Goal: Task Accomplishment & Management: Use online tool/utility

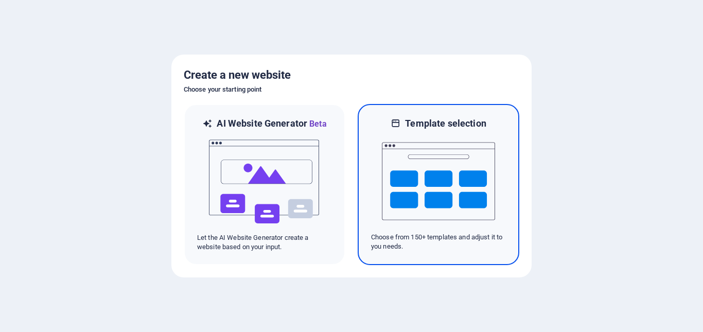
click at [421, 206] on img at bounding box center [438, 181] width 113 height 103
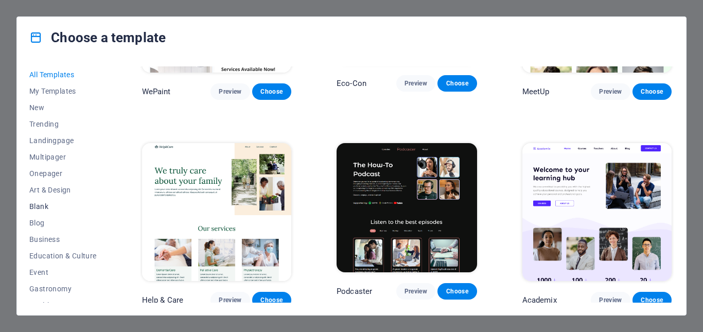
scroll to position [772, 0]
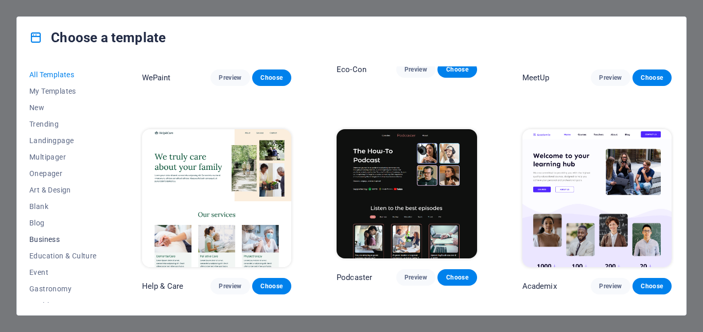
click at [48, 235] on span "Business" at bounding box center [62, 239] width 67 height 8
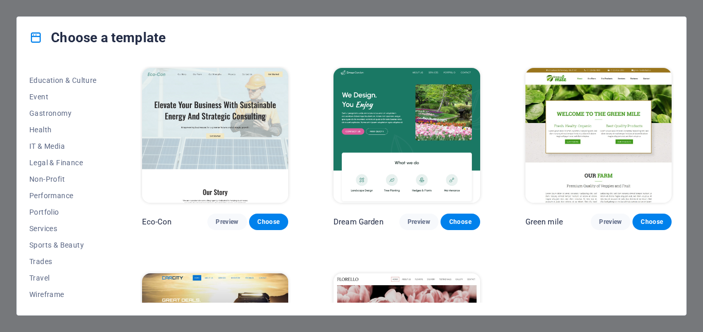
scroll to position [0, 0]
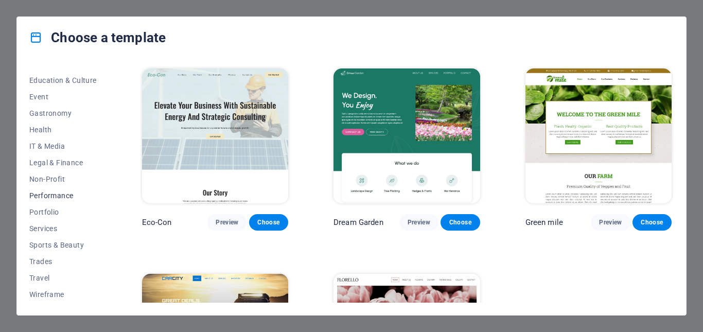
click at [50, 196] on span "Performance" at bounding box center [62, 196] width 67 height 8
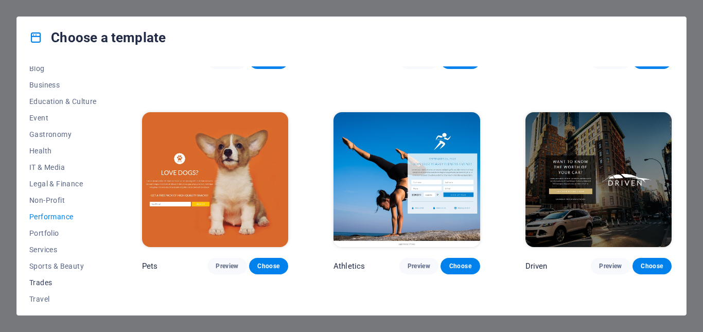
scroll to position [176, 0]
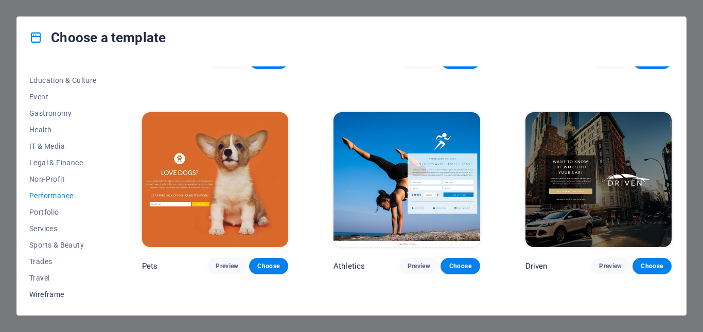
click at [51, 291] on span "Wireframe" at bounding box center [62, 294] width 67 height 8
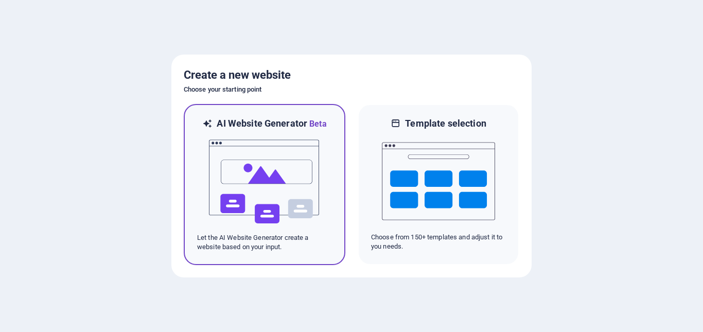
click at [262, 146] on img at bounding box center [264, 181] width 113 height 103
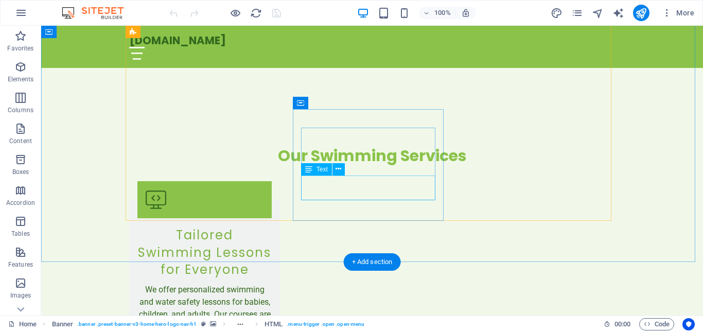
scroll to position [927, 0]
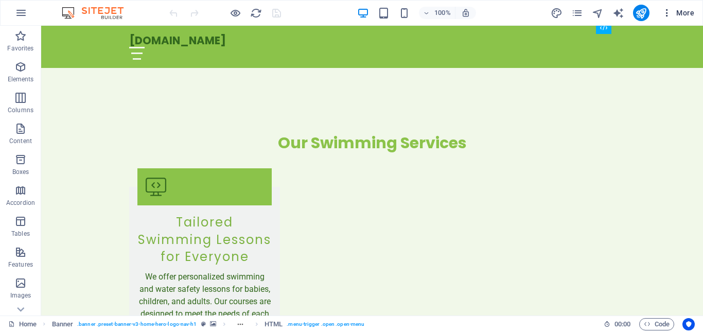
click at [663, 14] on icon "button" at bounding box center [667, 13] width 10 height 10
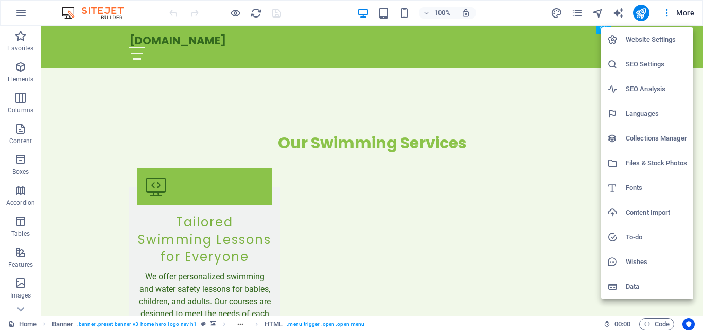
click at [631, 283] on h6 "Data" at bounding box center [656, 287] width 61 height 12
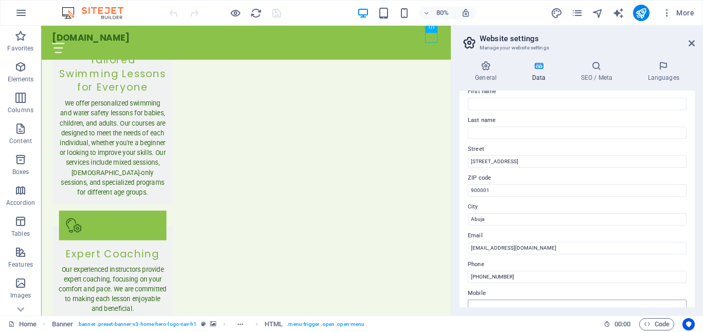
scroll to position [154, 0]
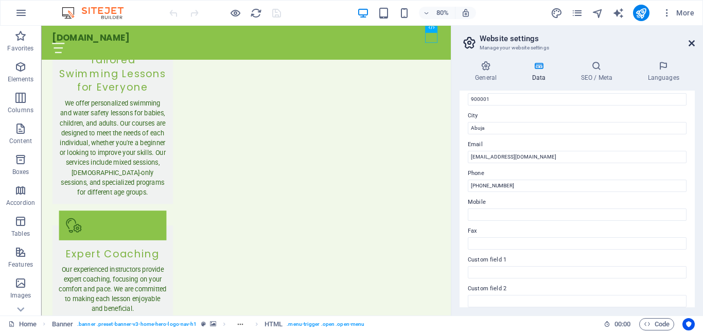
click at [690, 45] on icon at bounding box center [692, 43] width 6 height 8
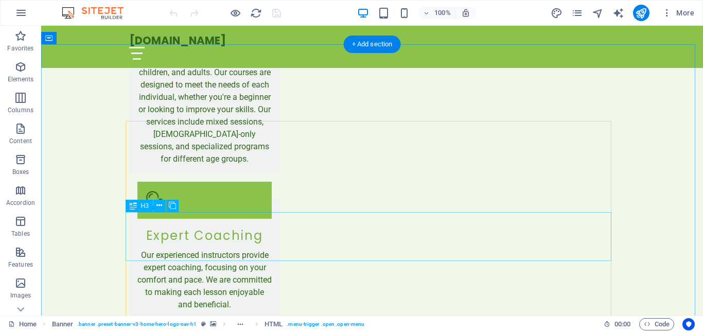
scroll to position [1287, 0]
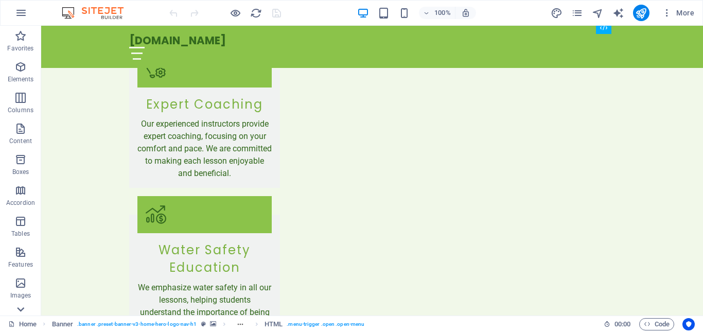
click at [27, 314] on icon at bounding box center [20, 309] width 14 height 14
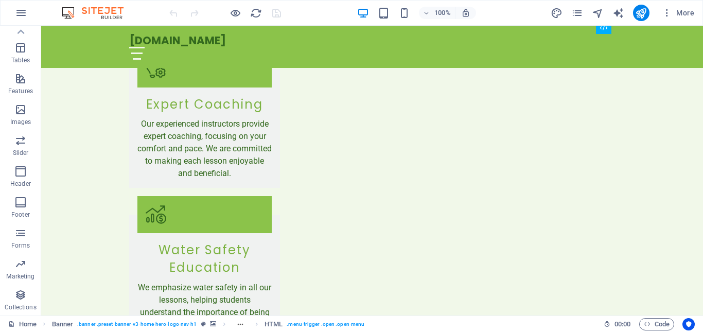
click at [26, 314] on button "Collections" at bounding box center [20, 300] width 41 height 31
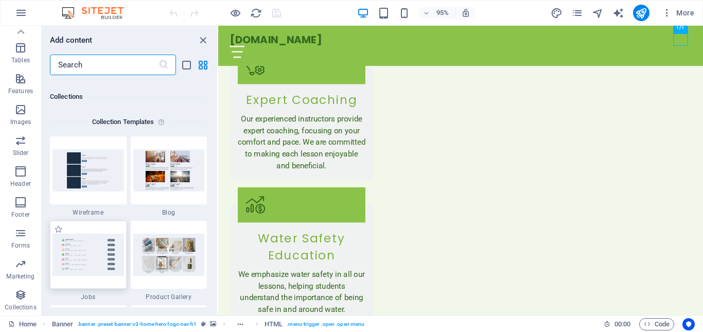
scroll to position [9425, 0]
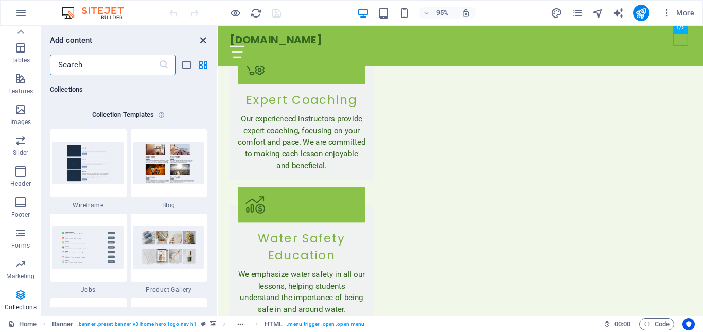
click at [201, 41] on icon "close panel" at bounding box center [203, 40] width 12 height 12
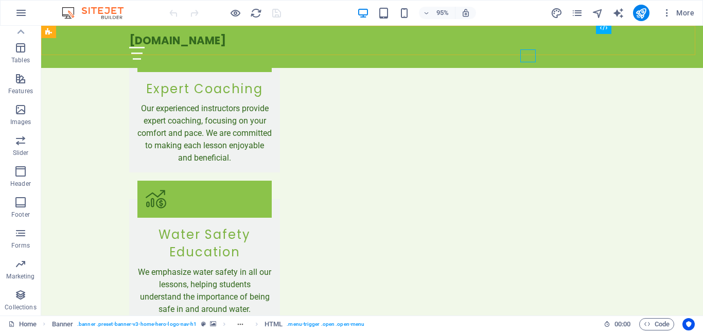
scroll to position [1287, 0]
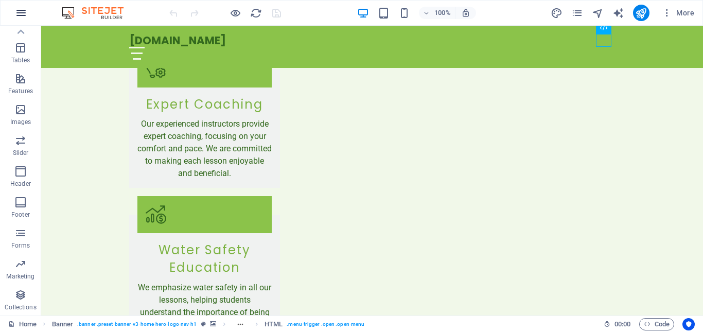
click at [32, 10] on button "button" at bounding box center [21, 13] width 25 height 25
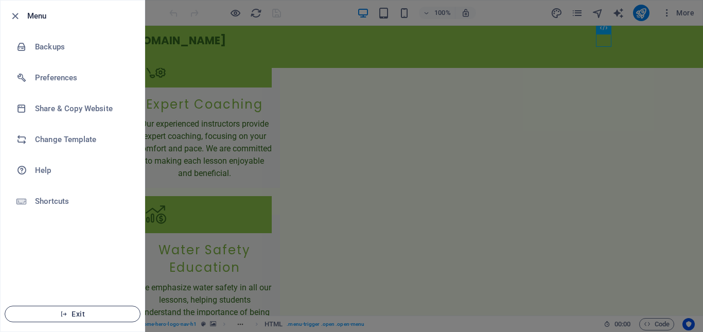
click at [85, 308] on button "Exit" at bounding box center [73, 314] width 136 height 16
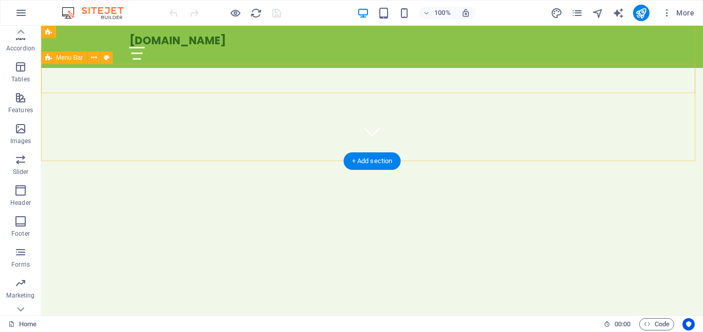
scroll to position [154, 0]
click at [199, 40] on div "[DOMAIN_NAME]" at bounding box center [372, 40] width 486 height 13
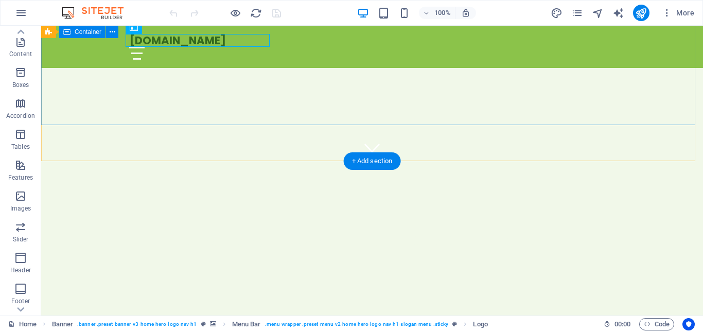
scroll to position [0, 0]
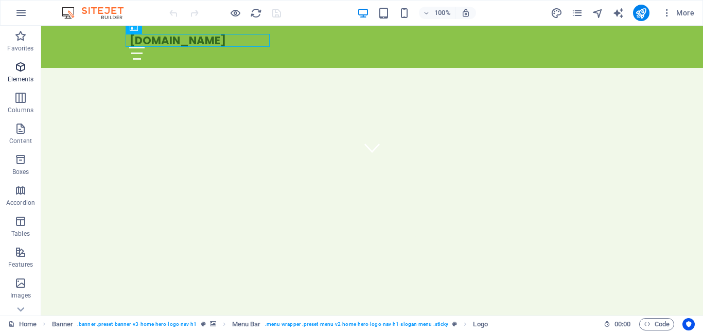
click at [26, 65] on icon "button" at bounding box center [20, 67] width 12 height 12
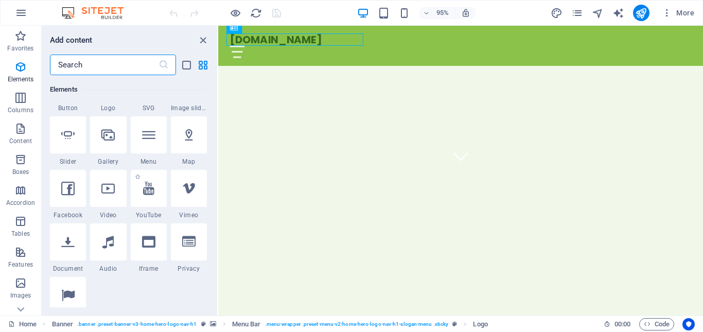
scroll to position [264, 0]
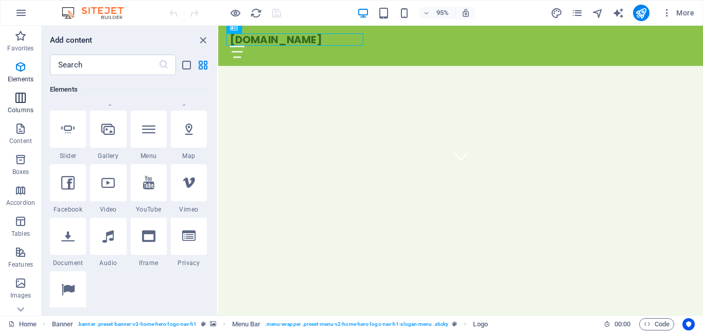
click at [24, 100] on icon "button" at bounding box center [20, 98] width 12 height 12
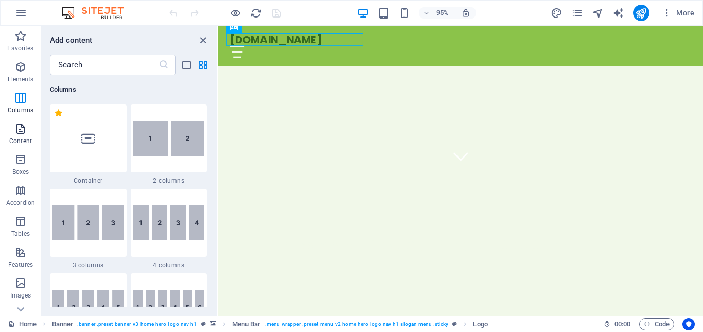
click at [29, 133] on span "Content" at bounding box center [20, 135] width 41 height 25
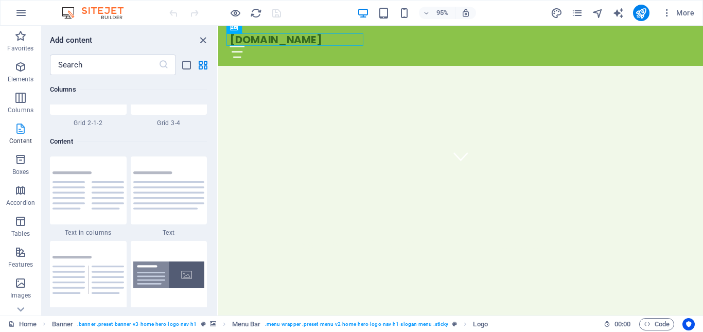
scroll to position [1802, 0]
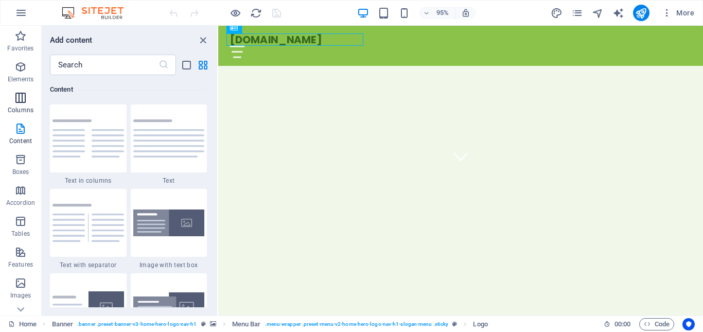
click at [27, 113] on p "Columns" at bounding box center [21, 110] width 26 height 8
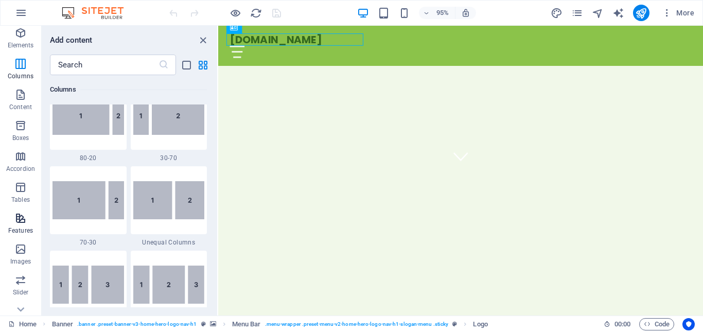
scroll to position [51, 0]
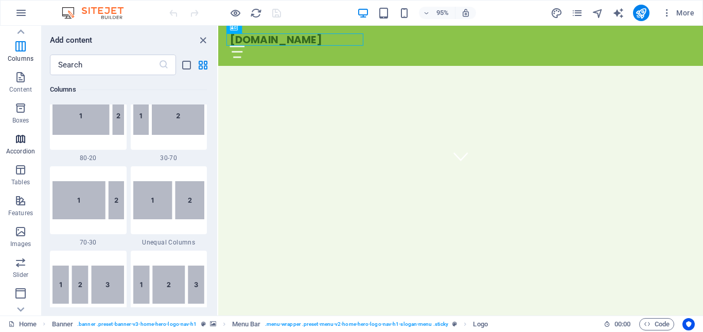
click at [23, 147] on p "Accordion" at bounding box center [20, 151] width 29 height 8
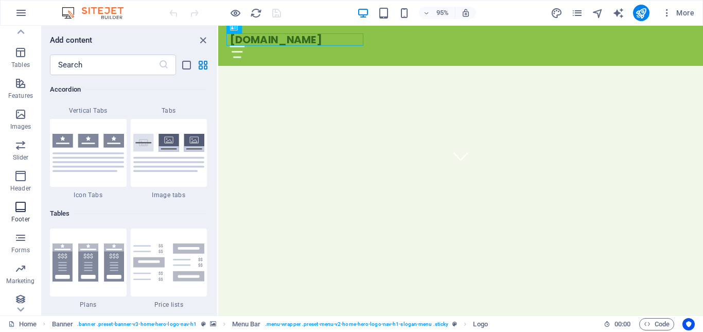
scroll to position [174, 0]
click at [24, 174] on icon "button" at bounding box center [20, 171] width 12 height 12
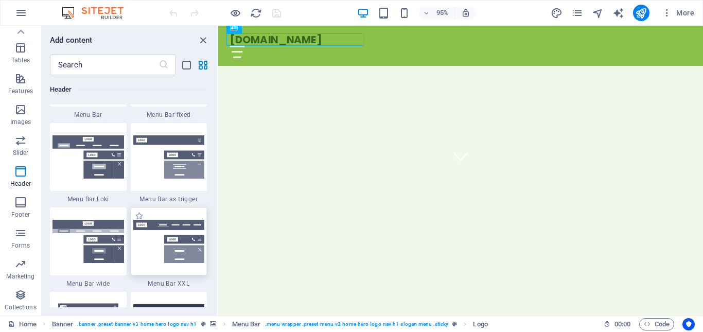
scroll to position [6406, 0]
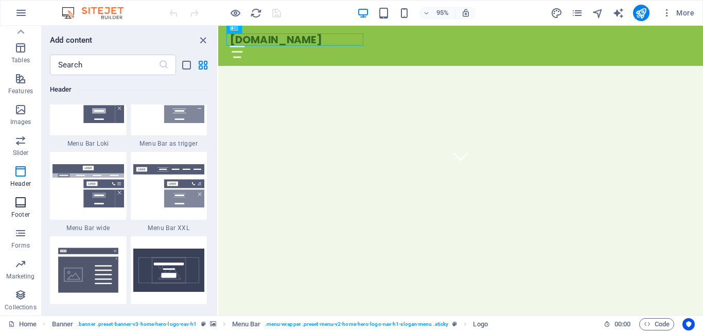
click at [34, 209] on span "Footer" at bounding box center [20, 208] width 41 height 25
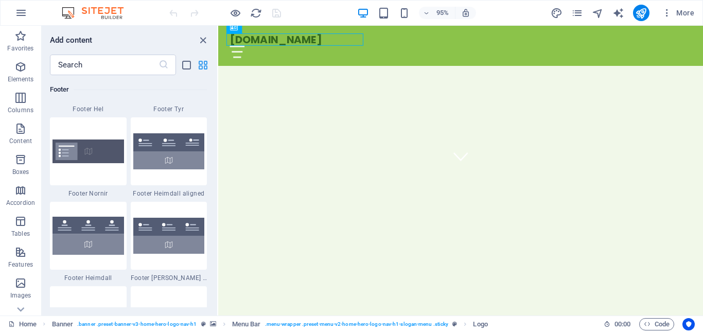
scroll to position [6868, 0]
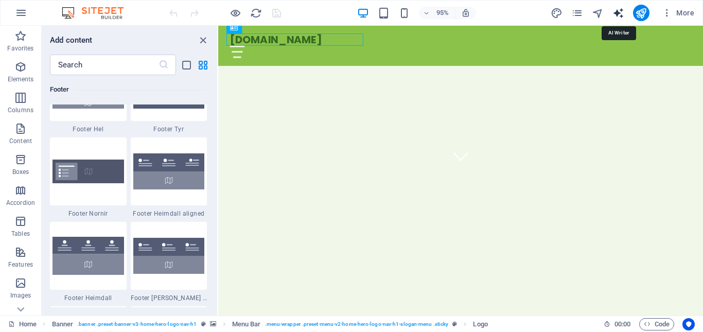
click at [620, 10] on icon "text_generator" at bounding box center [619, 13] width 12 height 12
select select "English"
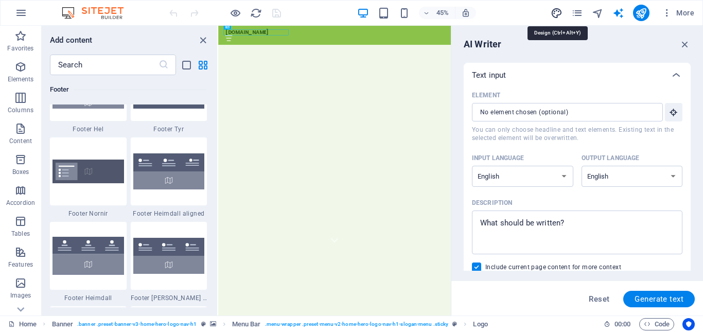
click at [556, 17] on icon "design" at bounding box center [557, 13] width 12 height 12
select select "px"
select select "200"
select select "px"
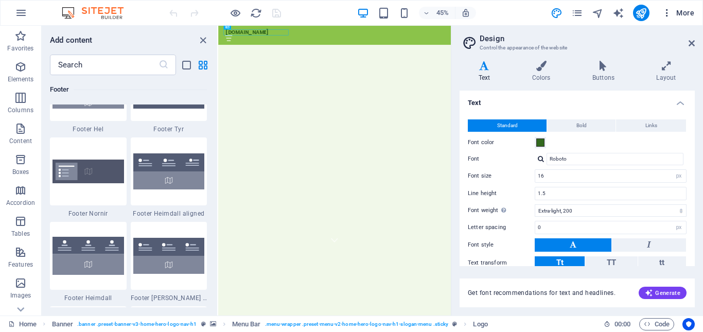
click at [665, 11] on icon "button" at bounding box center [667, 13] width 10 height 10
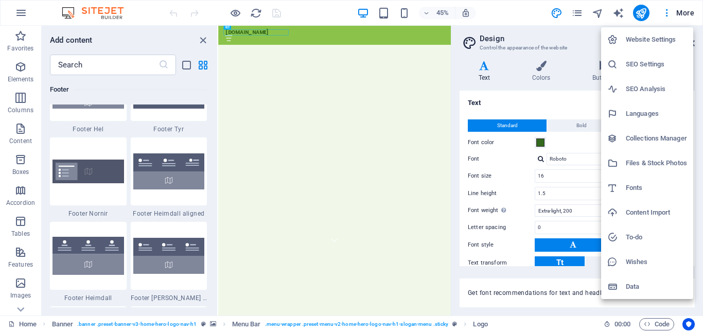
click at [658, 44] on h6 "Website Settings" at bounding box center [656, 39] width 61 height 12
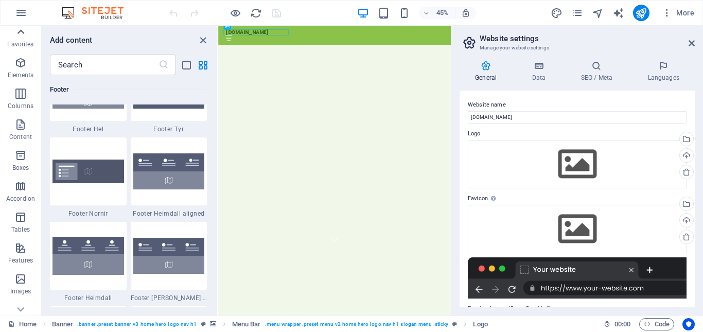
scroll to position [0, 0]
click at [21, 14] on icon "button" at bounding box center [21, 13] width 12 height 12
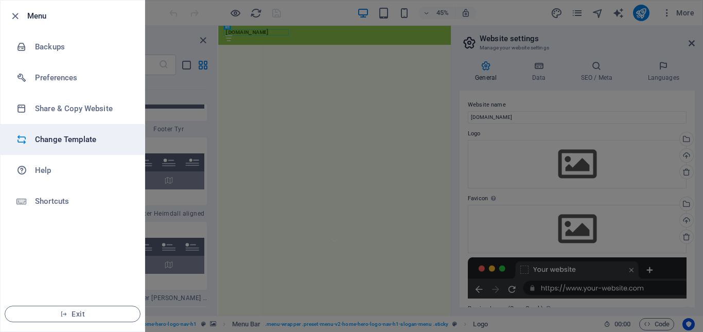
click at [61, 131] on li "Change Template" at bounding box center [73, 139] width 144 height 31
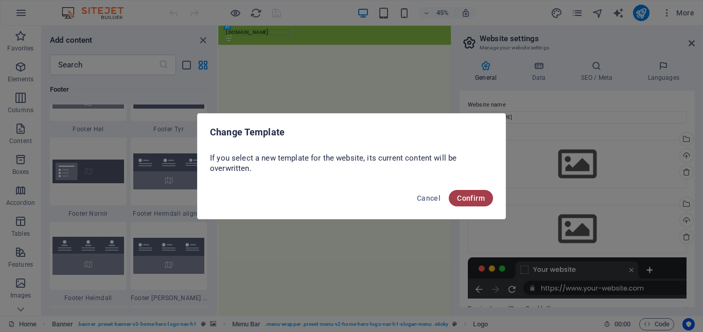
click at [470, 199] on span "Confirm" at bounding box center [471, 198] width 28 height 8
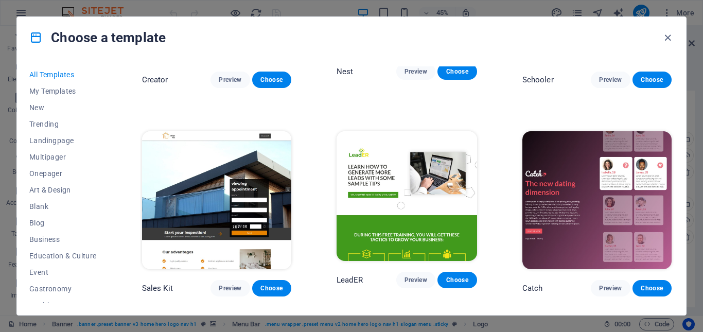
scroll to position [4119, 0]
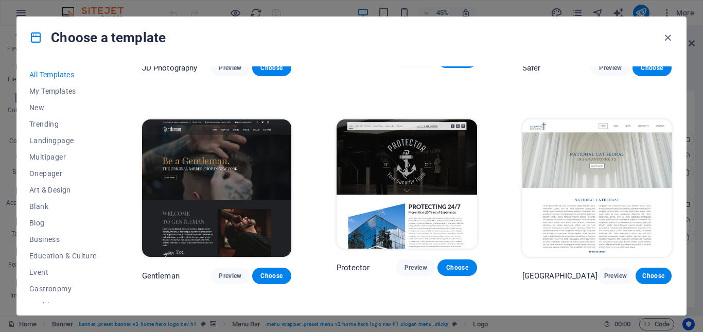
drag, startPoint x: 672, startPoint y: 158, endPoint x: 670, endPoint y: 264, distance: 106.1
click at [670, 264] on div "All Templates My Templates New Trending Landingpage Multipager Onepager Art & D…" at bounding box center [351, 186] width 669 height 257
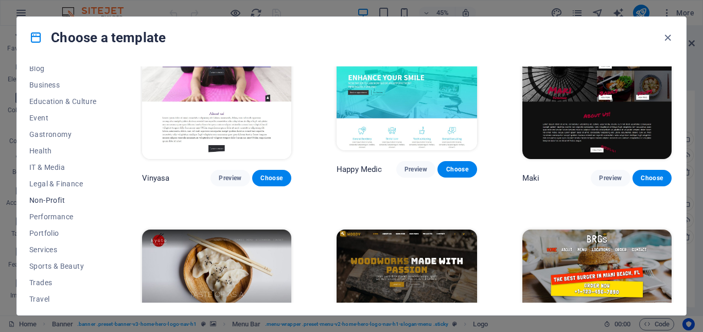
scroll to position [176, 0]
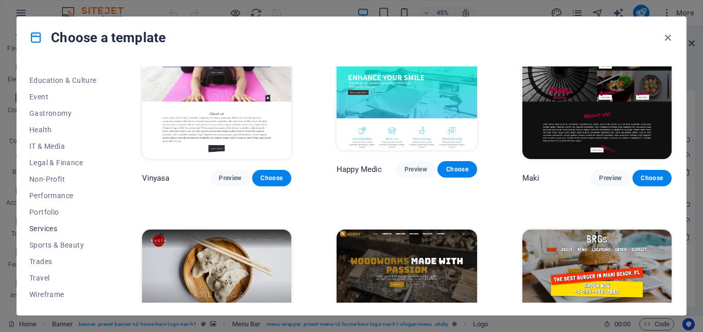
click at [46, 225] on span "Services" at bounding box center [62, 228] width 67 height 8
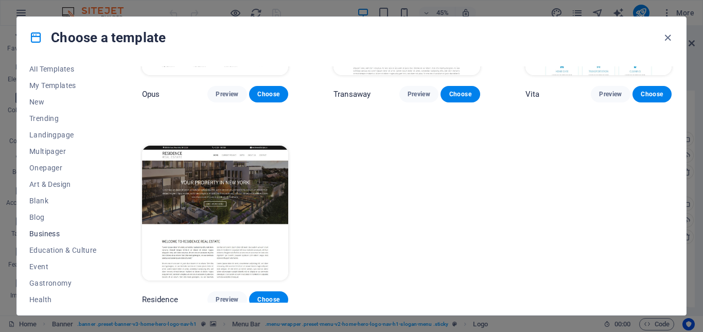
scroll to position [0, 0]
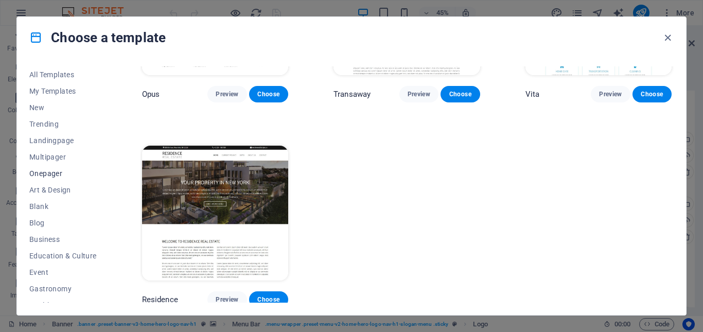
click at [49, 172] on span "Onepager" at bounding box center [62, 173] width 67 height 8
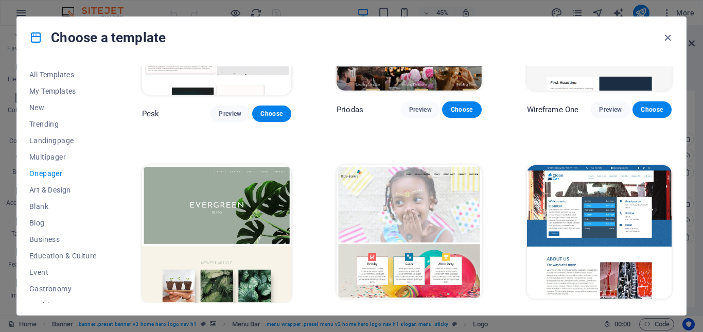
scroll to position [3609, 0]
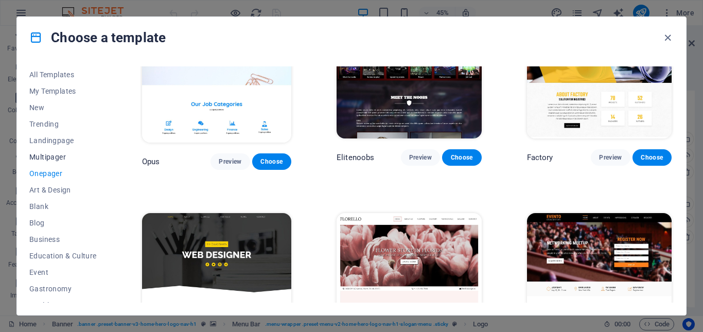
click at [54, 153] on span "Multipager" at bounding box center [62, 157] width 67 height 8
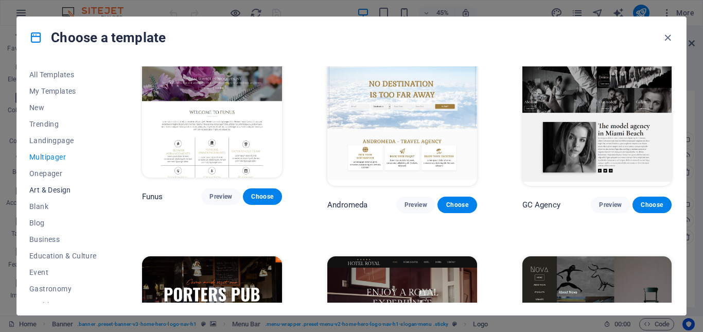
scroll to position [3722, 0]
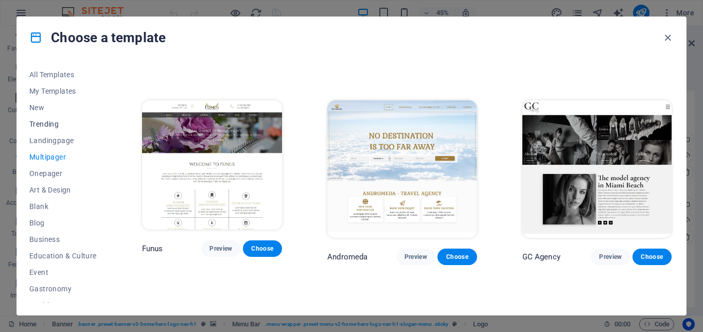
click at [53, 122] on span "Trending" at bounding box center [62, 124] width 67 height 8
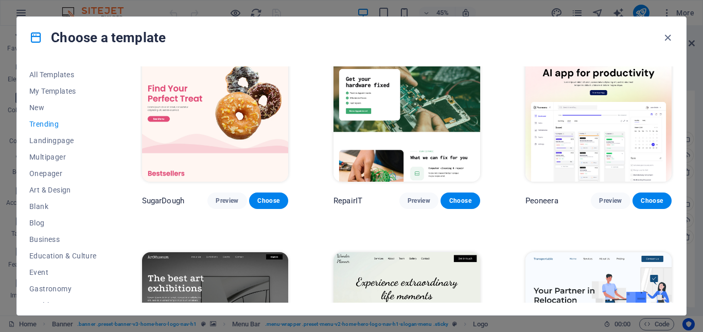
scroll to position [0, 0]
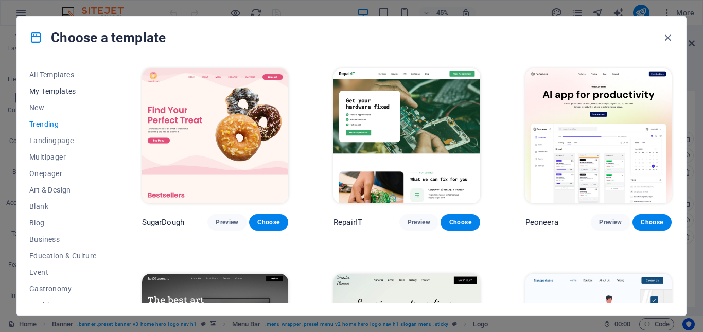
click at [40, 89] on span "My Templates" at bounding box center [62, 91] width 67 height 8
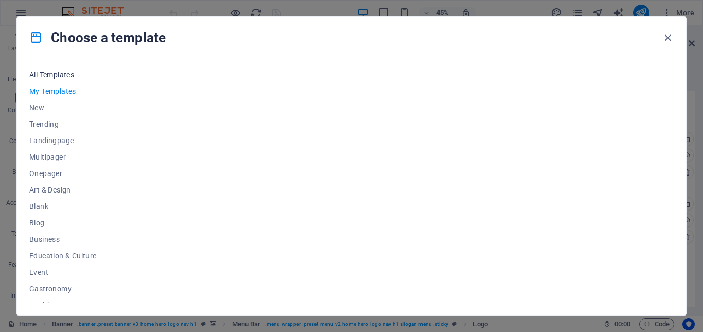
click at [59, 78] on span "All Templates" at bounding box center [62, 75] width 67 height 8
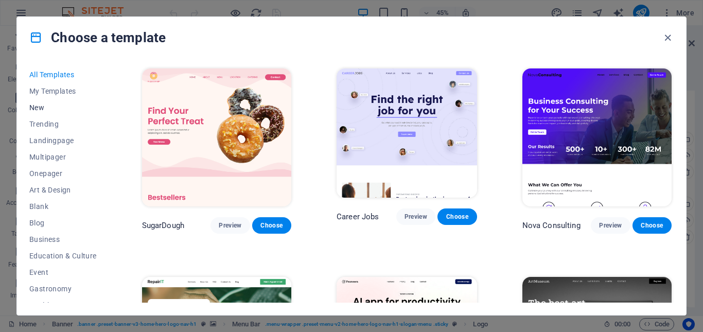
click at [43, 112] on button "New" at bounding box center [62, 107] width 67 height 16
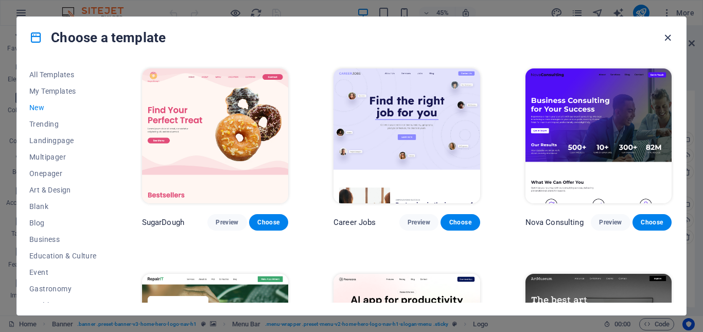
click at [664, 39] on icon "button" at bounding box center [668, 38] width 12 height 12
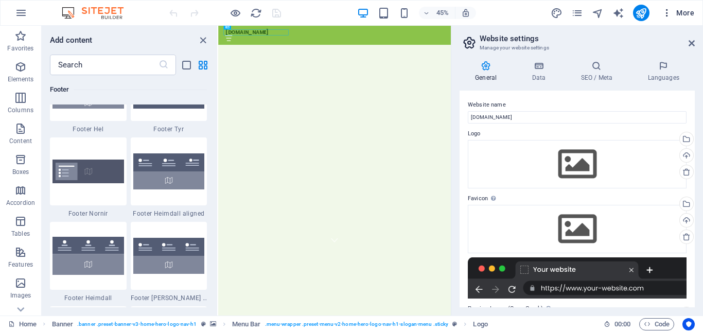
click at [670, 11] on icon "button" at bounding box center [667, 13] width 10 height 10
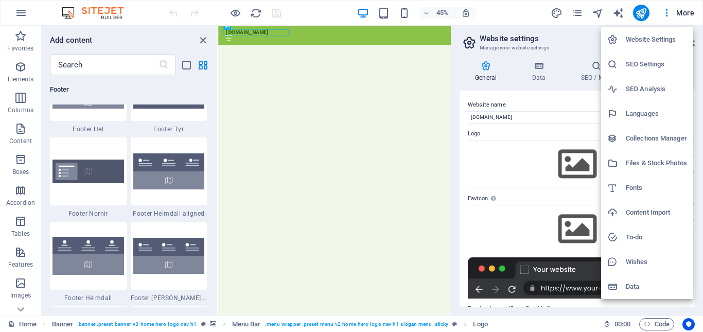
click at [34, 17] on div at bounding box center [351, 166] width 703 height 332
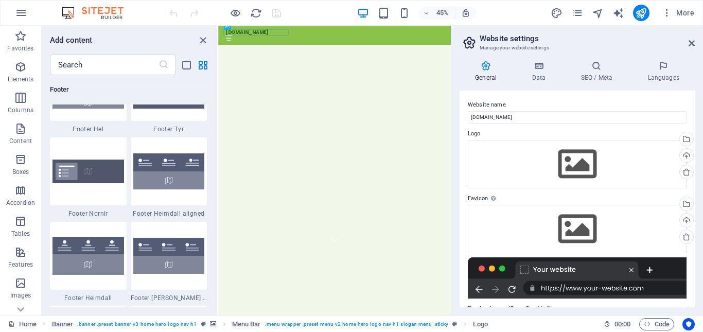
click at [24, 18] on icon "button" at bounding box center [21, 13] width 12 height 12
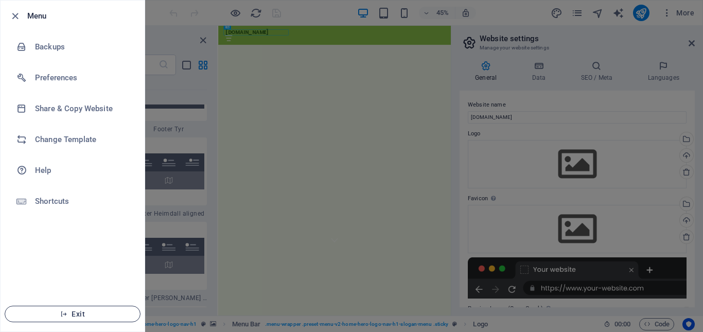
click at [72, 313] on span "Exit" at bounding box center [72, 314] width 118 height 8
